Goal: Information Seeking & Learning: Learn about a topic

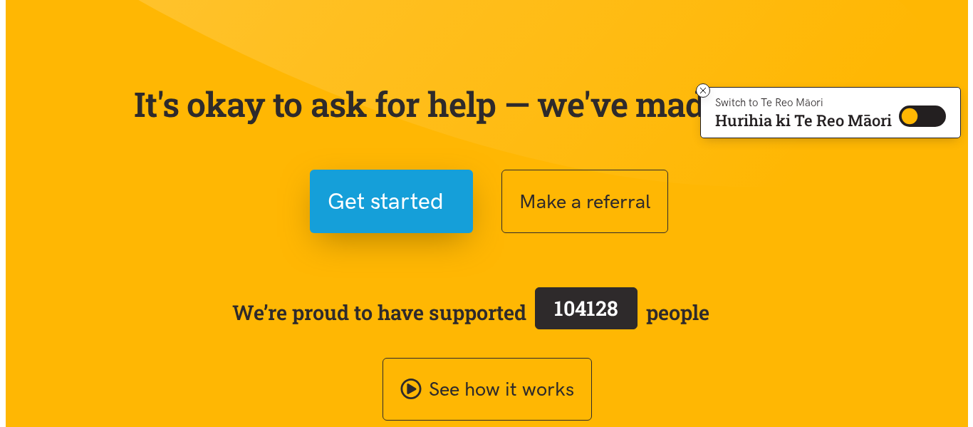
scroll to position [214, 0]
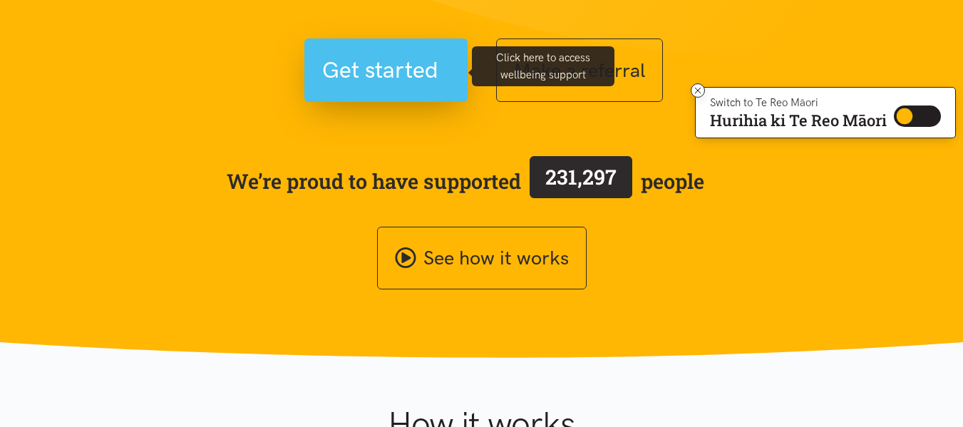
click at [391, 69] on span "Get started" at bounding box center [380, 70] width 116 height 36
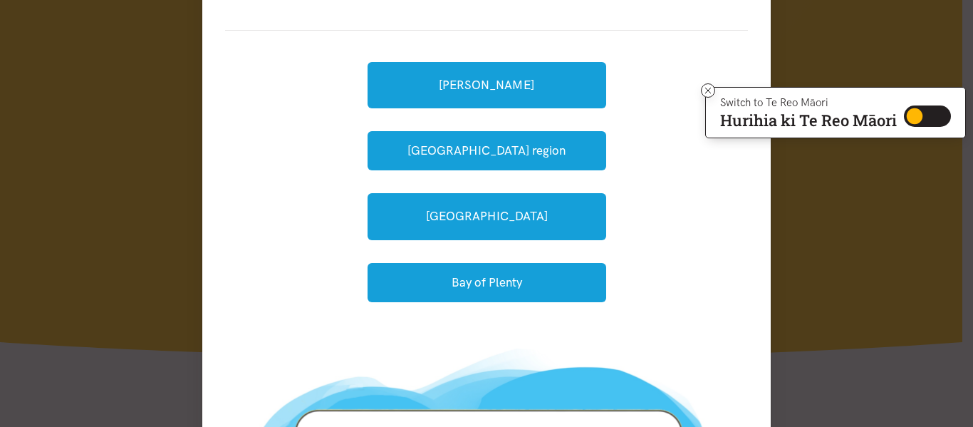
scroll to position [142, 0]
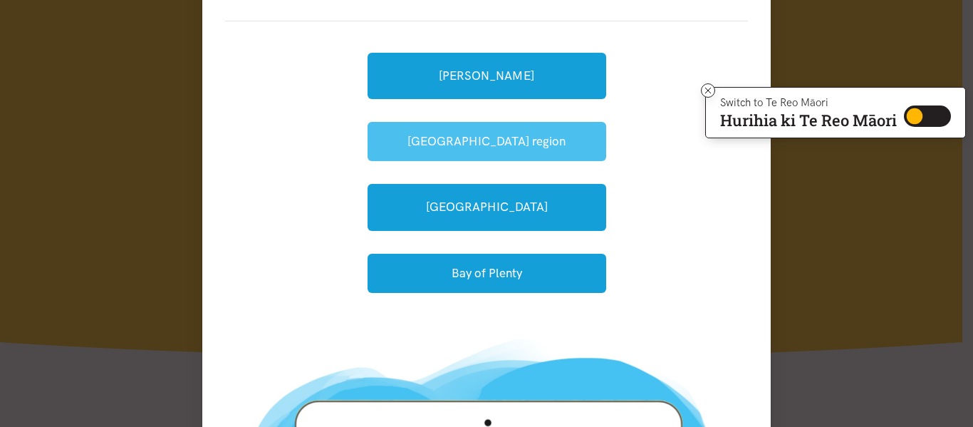
click at [507, 149] on button "[GEOGRAPHIC_DATA] region" at bounding box center [487, 141] width 239 height 39
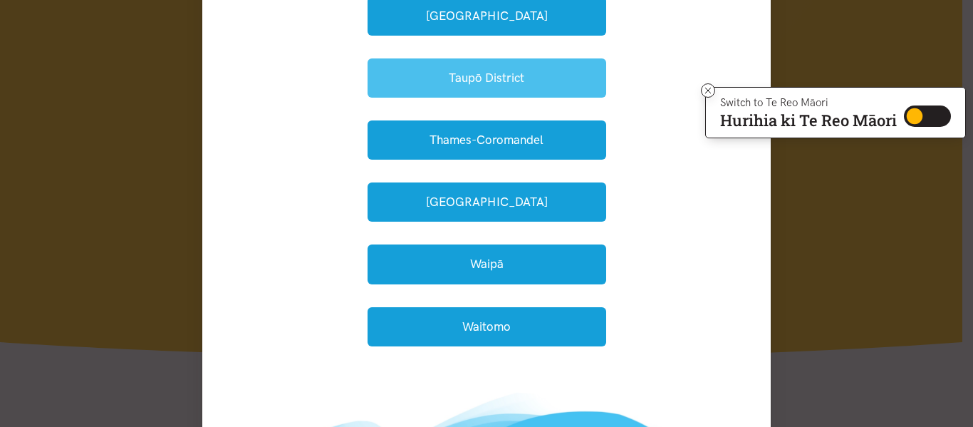
scroll to position [499, 0]
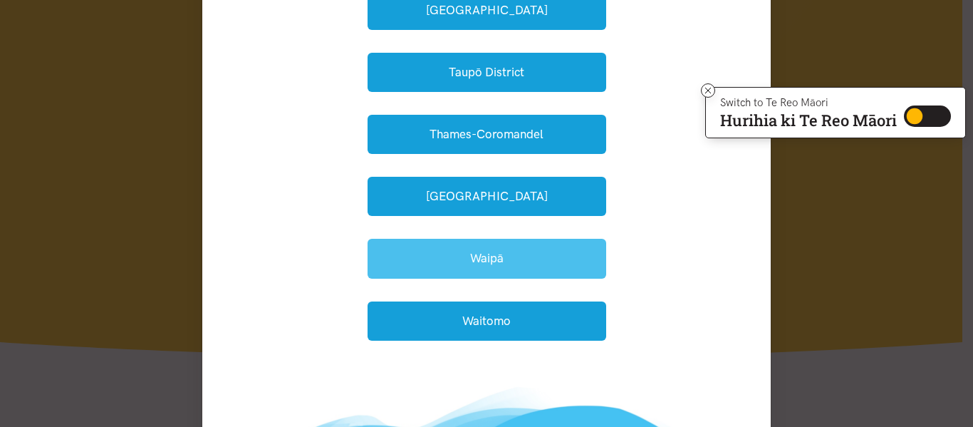
click at [457, 259] on button "Waipā" at bounding box center [487, 258] width 239 height 39
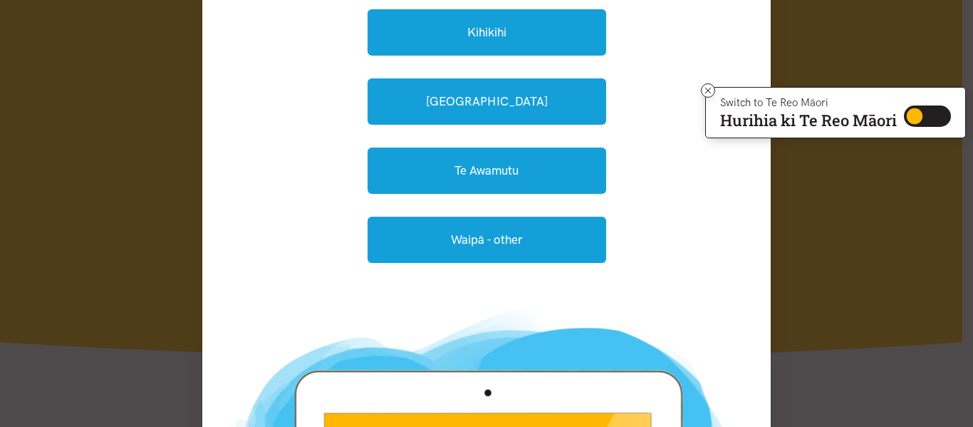
scroll to position [288, 0]
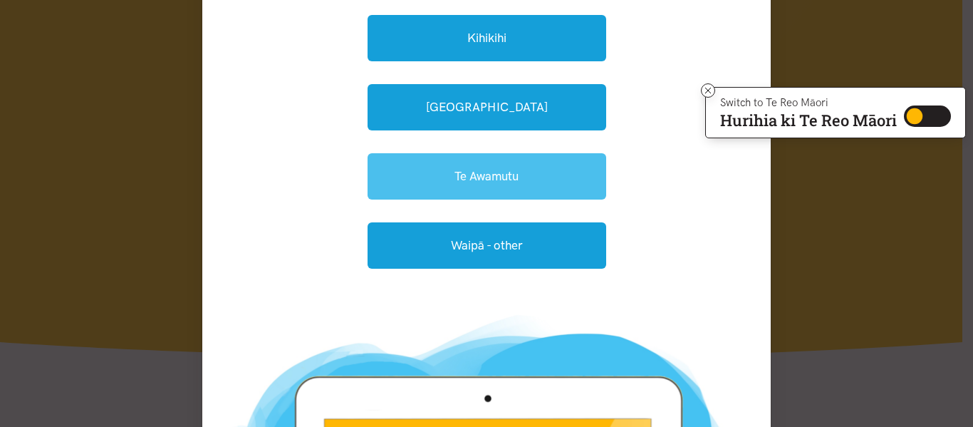
click at [465, 171] on link "Te Awamutu" at bounding box center [487, 176] width 239 height 46
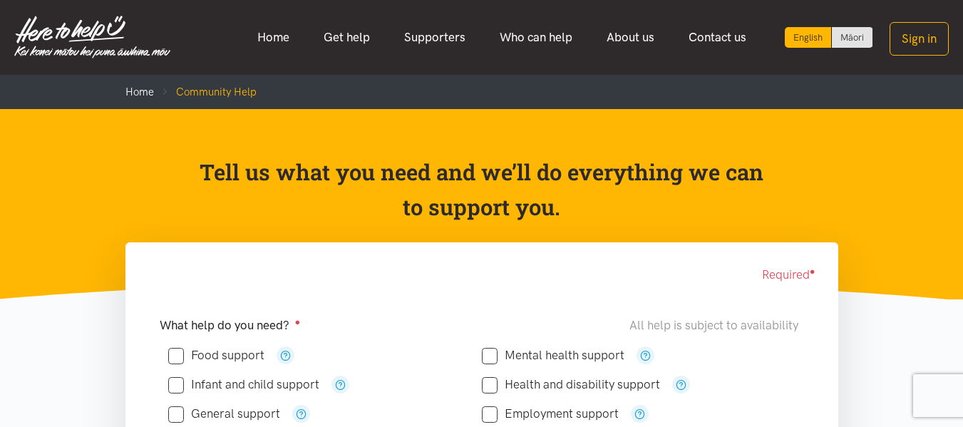
scroll to position [285, 0]
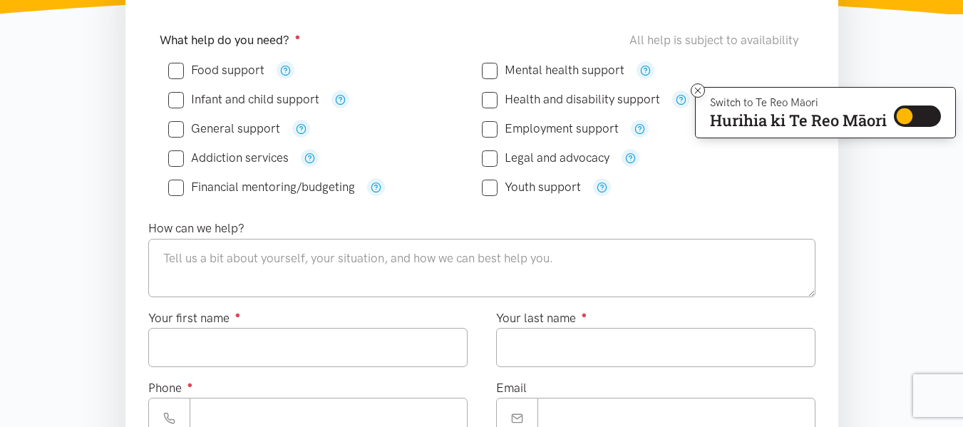
click at [178, 71] on input "Food support" at bounding box center [216, 70] width 96 height 12
checkbox input "true"
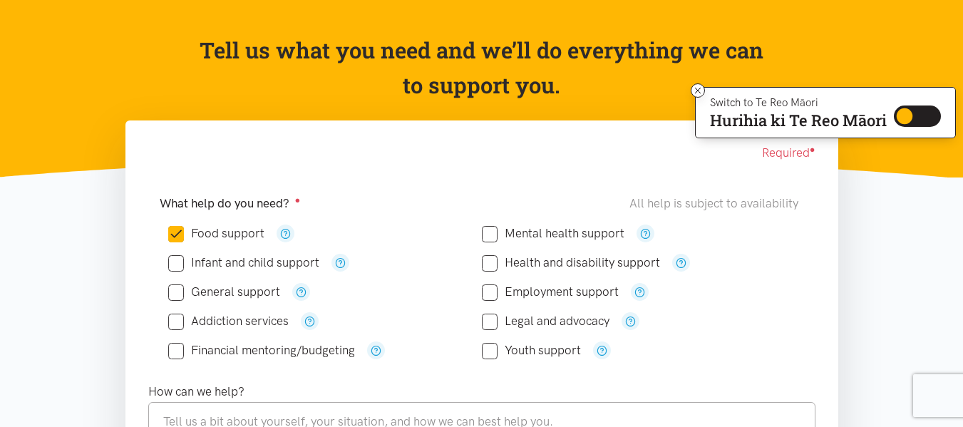
scroll to position [0, 0]
